Goal: Task Accomplishment & Management: Manage account settings

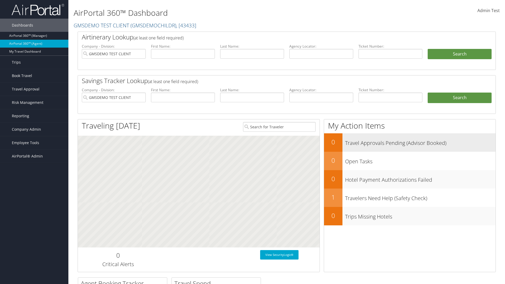
click at [410, 142] on h3 "Travel Approvals Pending (Advisor Booked)" at bounding box center [420, 142] width 151 height 10
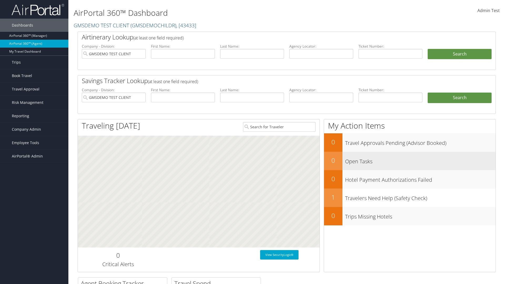
click at [410, 161] on h3 "Open Tasks" at bounding box center [420, 160] width 151 height 10
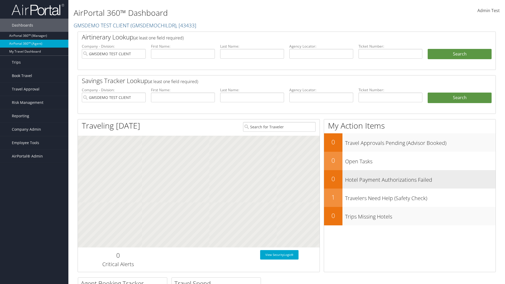
click at [410, 179] on h3 "Hotel Payment Authorizations Failed" at bounding box center [420, 179] width 151 height 10
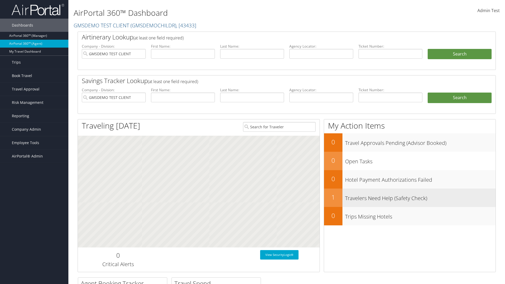
click at [410, 198] on h3 "Travelers Need Help (Safety Check)" at bounding box center [420, 197] width 151 height 10
